Goal: Information Seeking & Learning: Understand process/instructions

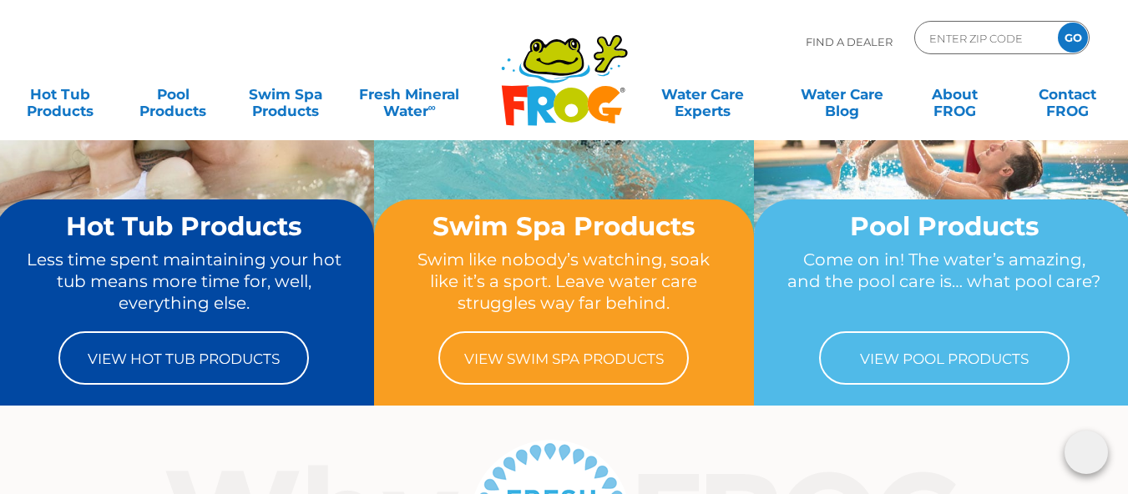
scroll to position [145, 0]
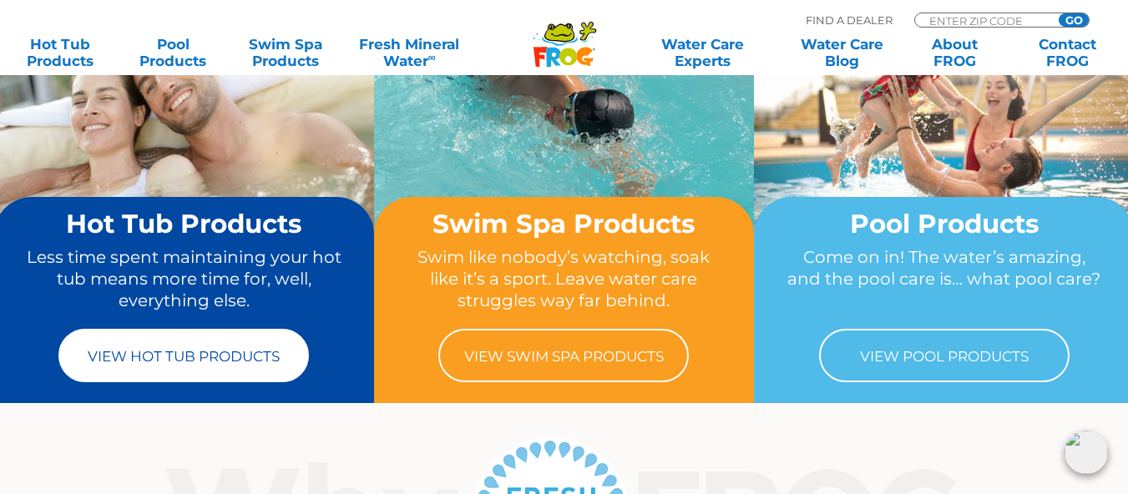
click at [170, 347] on link "View Hot Tub Products" at bounding box center [183, 355] width 250 height 53
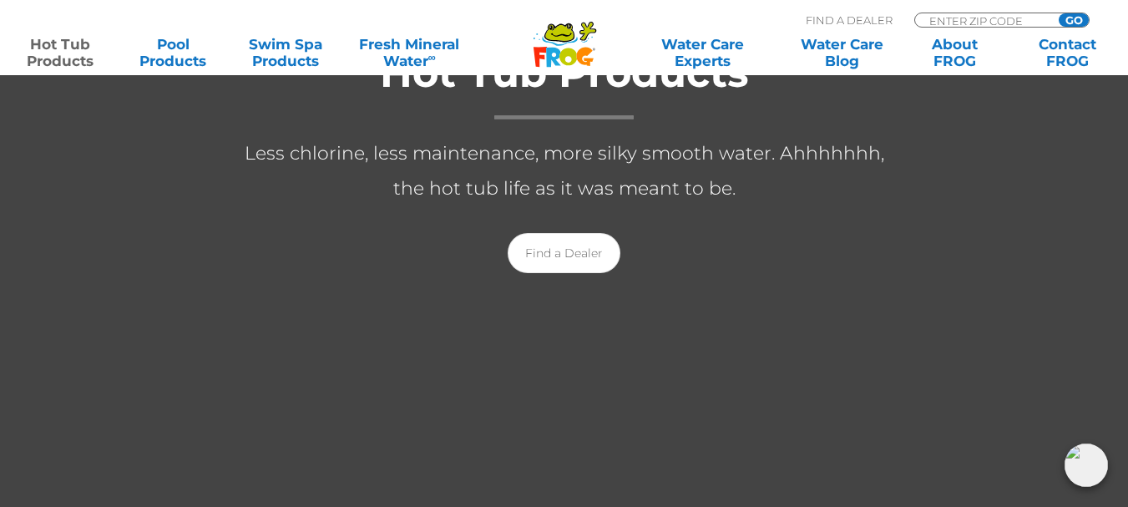
scroll to position [367, 0]
click at [575, 255] on link "Find a Dealer" at bounding box center [564, 254] width 113 height 40
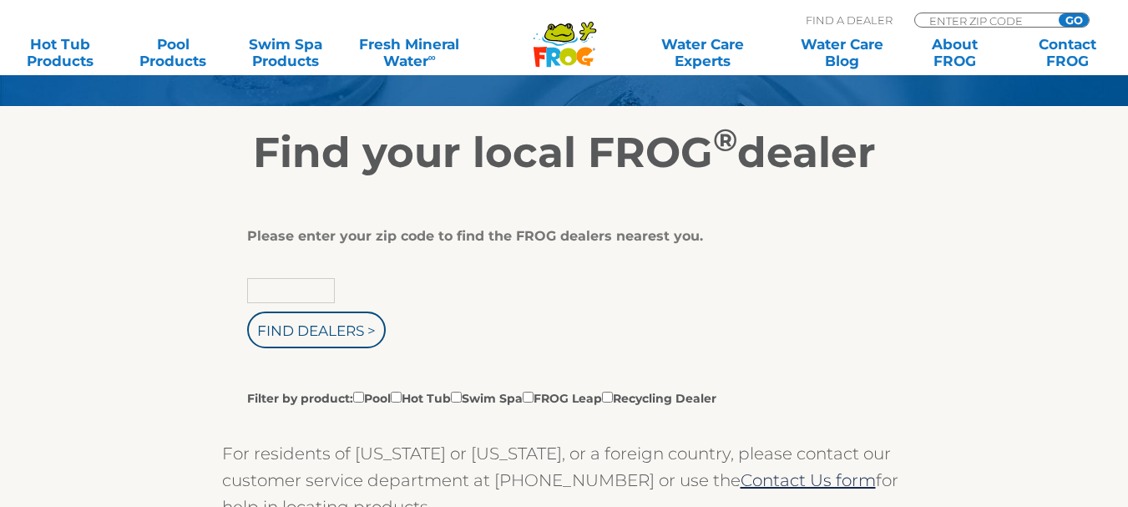
click at [314, 294] on input "text" at bounding box center [291, 290] width 88 height 25
type input "72908"
click at [402, 396] on input "Filter by product: Pool Hot Tub Swim Spa FROG Leap Recycling Dealer" at bounding box center [396, 397] width 11 height 11
checkbox input "true"
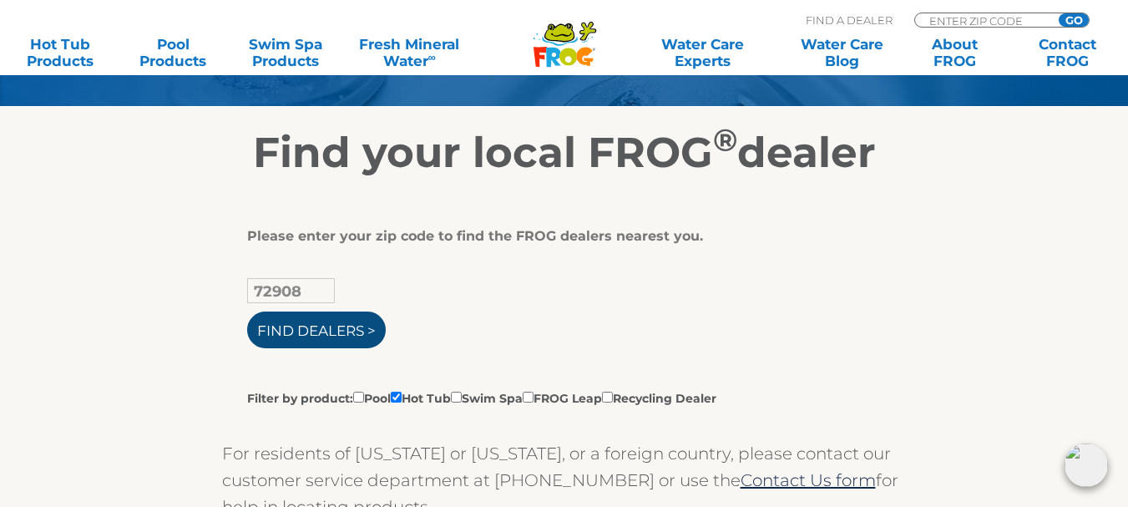
click at [336, 319] on input "Find Dealers >" at bounding box center [316, 329] width 139 height 37
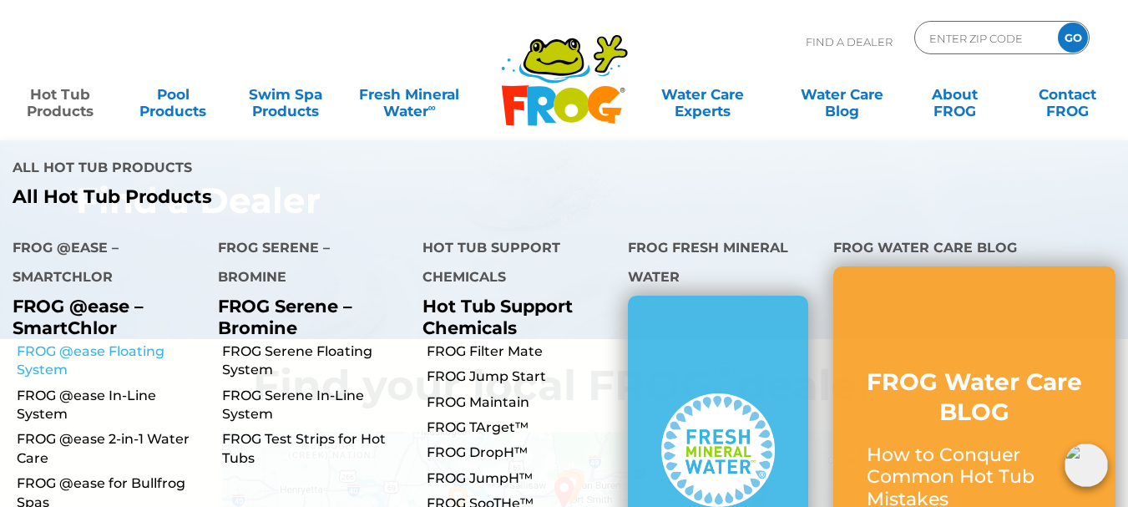
click at [103, 342] on link "FROG @ease Floating System" at bounding box center [111, 361] width 189 height 38
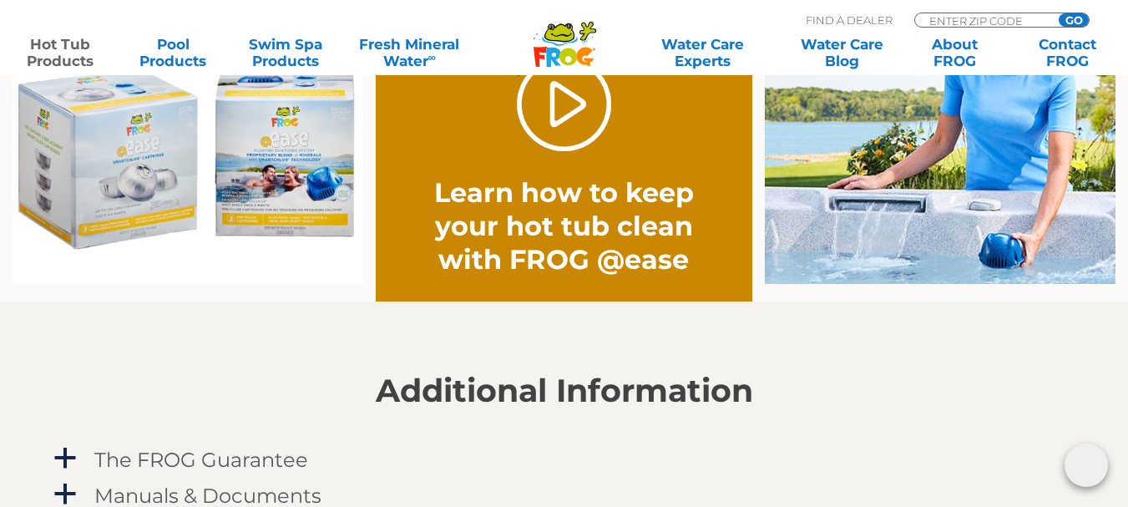
scroll to position [1201, 0]
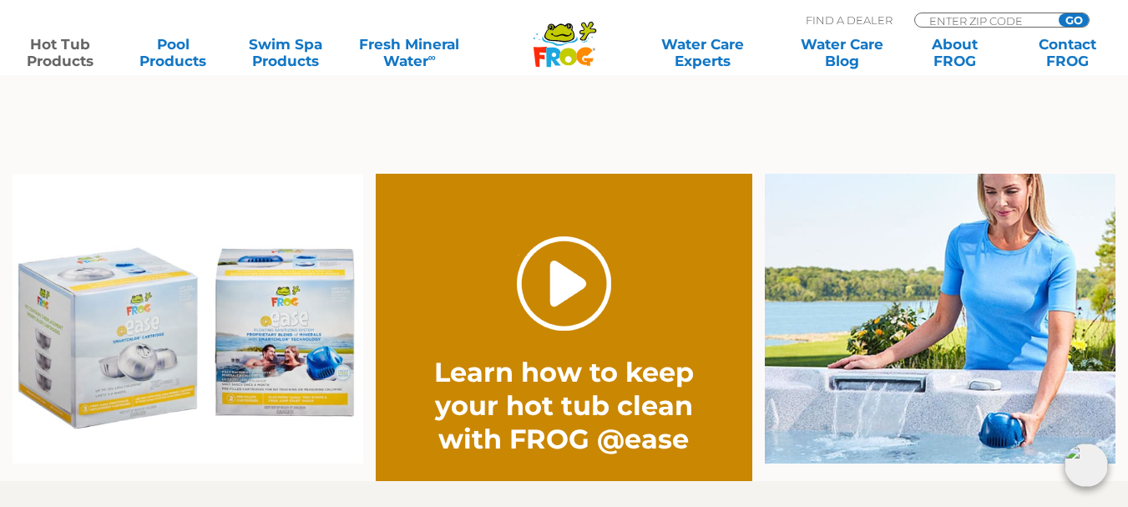
click at [553, 279] on link "." at bounding box center [564, 283] width 94 height 94
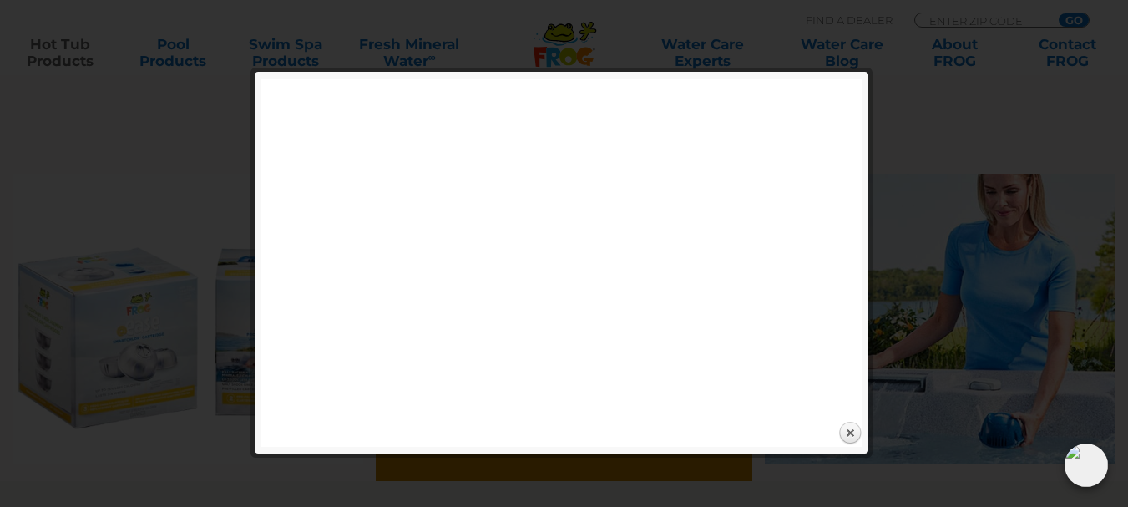
click at [591, 63] on div at bounding box center [563, 50] width 601 height 27
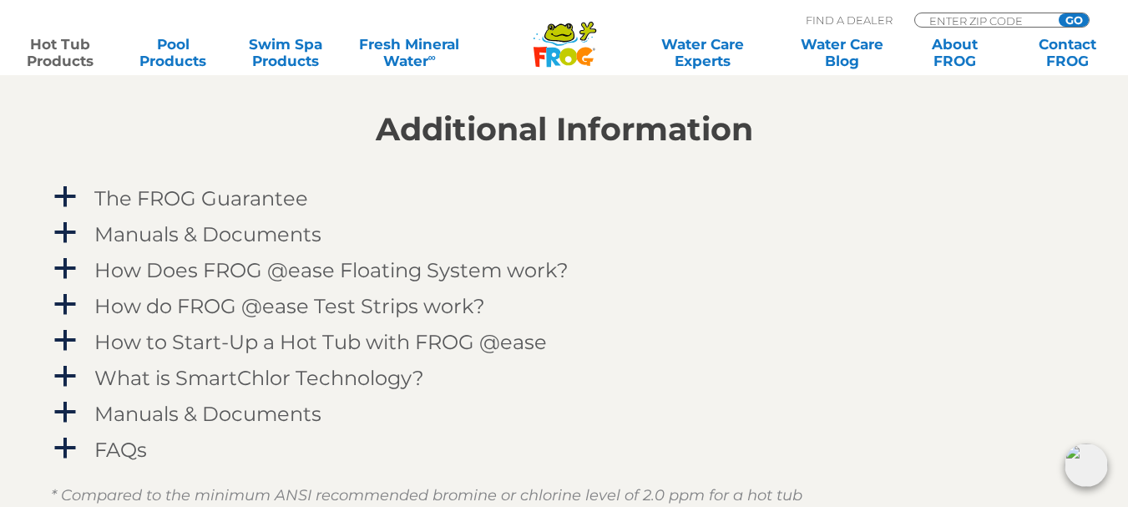
scroll to position [1642, 0]
click at [489, 353] on div "How to Start-Up a Hot Tub with FROG @ease" at bounding box center [526, 341] width 873 height 31
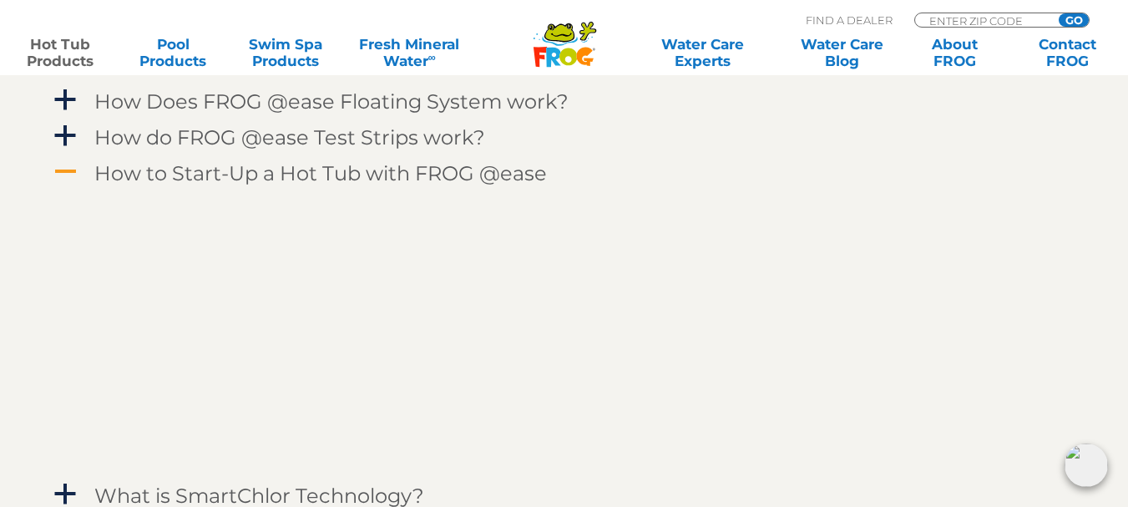
scroll to position [1808, 0]
click at [864, 365] on p at bounding box center [577, 334] width 960 height 270
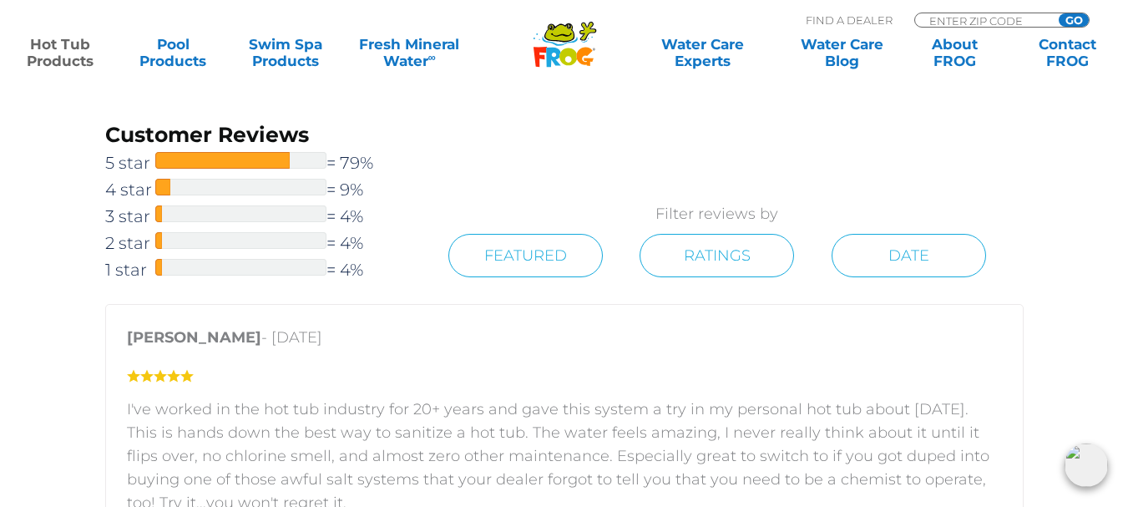
scroll to position [2628, 0]
